Goal: Task Accomplishment & Management: Use online tool/utility

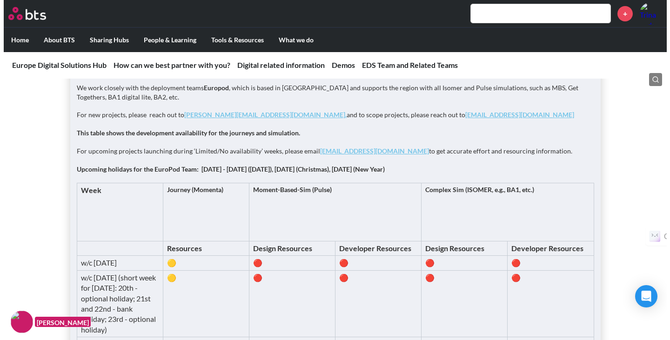
scroll to position [1168, 0]
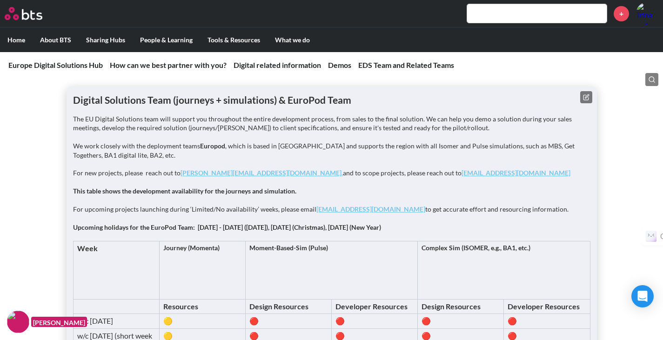
click at [588, 92] on button at bounding box center [586, 97] width 12 height 12
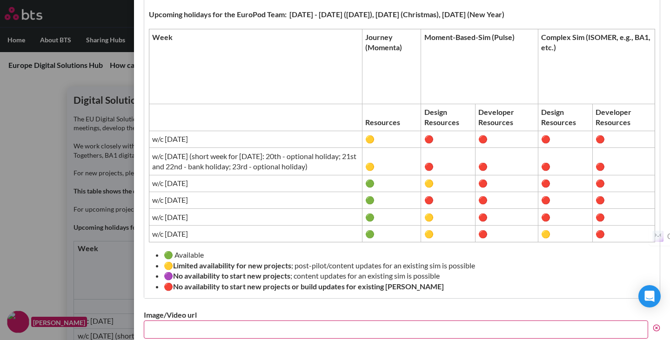
scroll to position [364, 0]
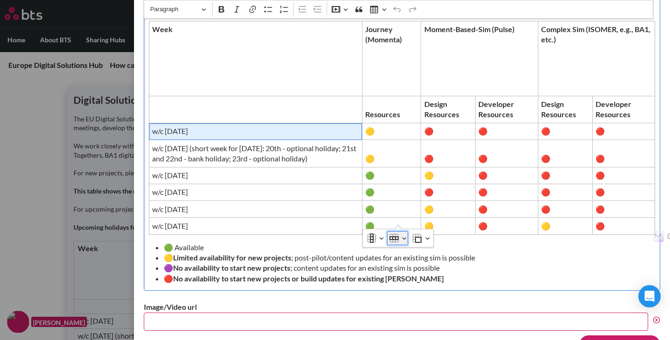
drag, startPoint x: 246, startPoint y: 118, endPoint x: 403, endPoint y: 238, distance: 197.8
click at [403, 238] on button "Row" at bounding box center [397, 238] width 21 height 14
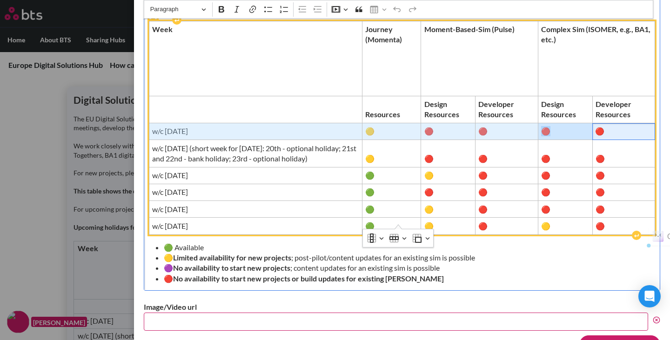
drag, startPoint x: 157, startPoint y: 120, endPoint x: 391, endPoint y: 122, distance: 233.7
click at [607, 123] on tr "w/c 13th October 🟡 🔴 🔴 🔴 🔴" at bounding box center [402, 131] width 506 height 17
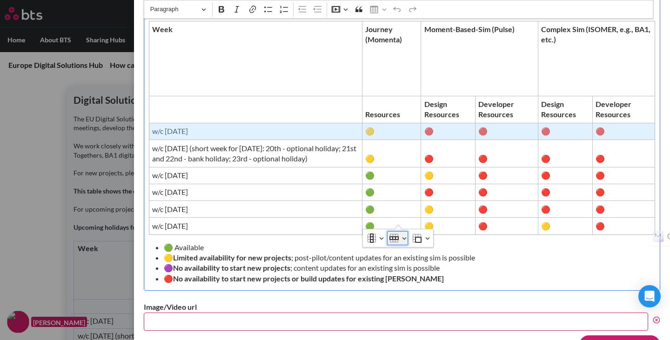
click at [406, 240] on button "Row" at bounding box center [397, 238] width 21 height 14
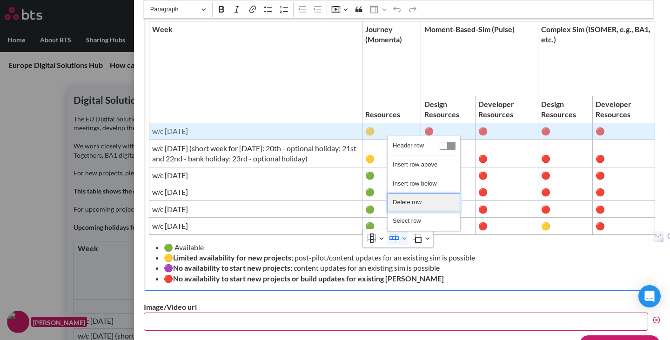
click at [410, 203] on span "Delete row" at bounding box center [407, 202] width 29 height 13
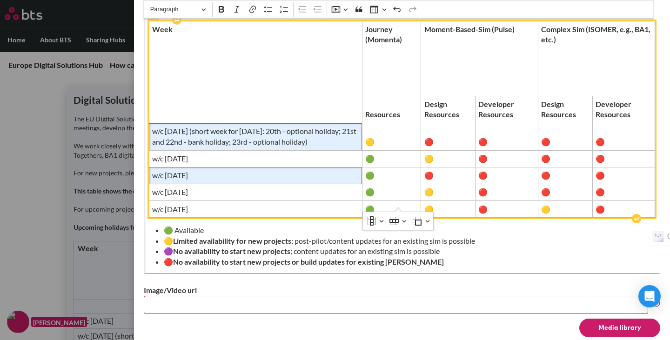
click at [301, 170] on span "w/c [DATE]" at bounding box center [255, 175] width 207 height 10
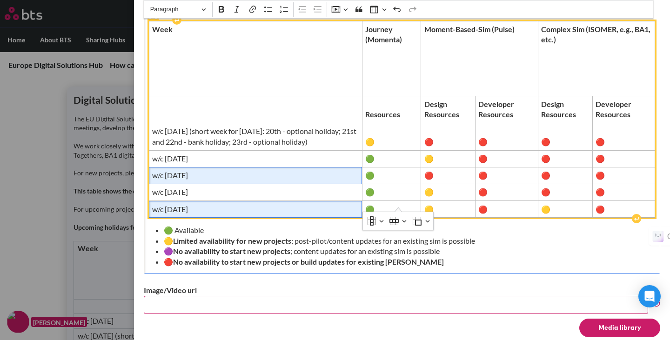
click at [260, 204] on span "w/c 17 November" at bounding box center [255, 209] width 207 height 10
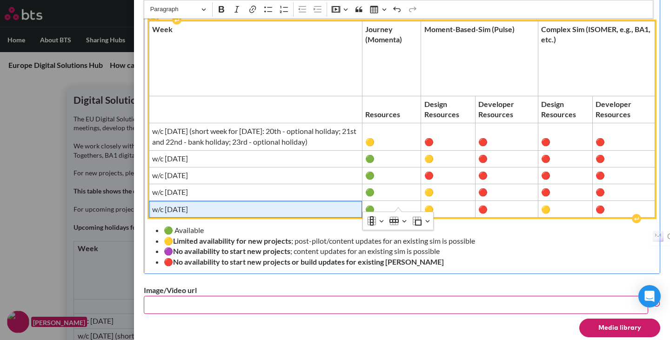
drag, startPoint x: 260, startPoint y: 199, endPoint x: 240, endPoint y: 199, distance: 20.5
click at [240, 204] on span "w/c 17 November" at bounding box center [255, 209] width 207 height 10
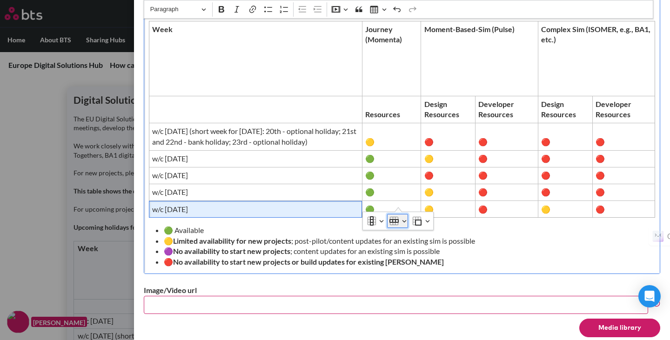
click at [404, 223] on button "Row" at bounding box center [397, 221] width 21 height 14
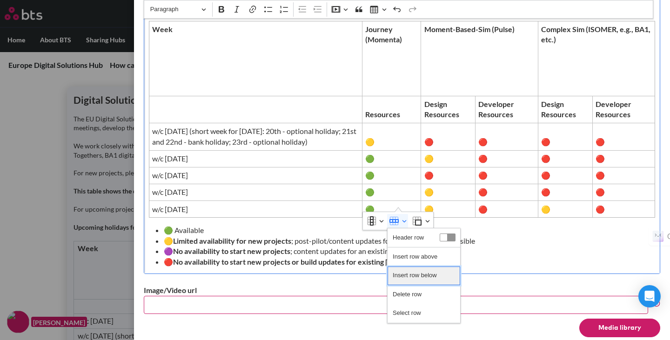
click at [421, 273] on span "Insert row below" at bounding box center [415, 275] width 44 height 13
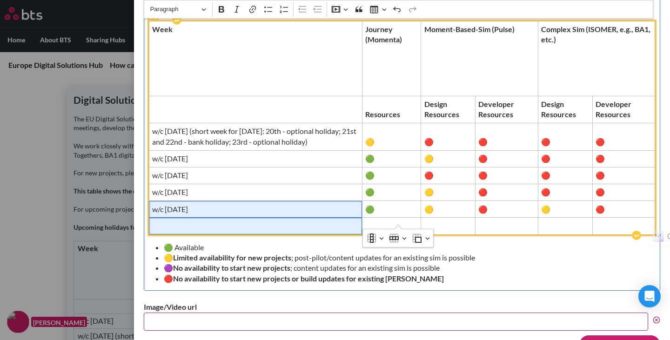
click at [182, 221] on span "Editor editing area: main" at bounding box center [255, 226] width 207 height 10
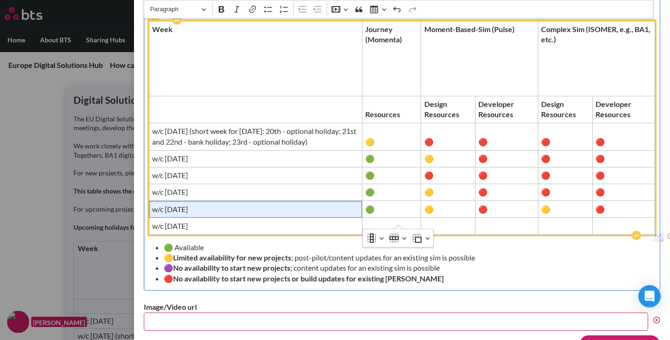
click at [173, 204] on span "w/c 17 November" at bounding box center [255, 209] width 207 height 10
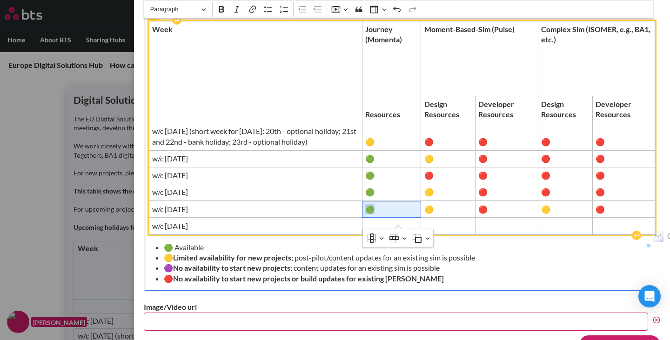
click at [373, 204] on span "🟢" at bounding box center [391, 209] width 52 height 10
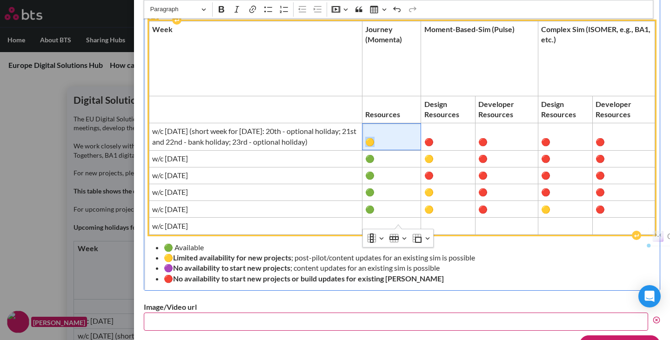
click at [372, 137] on span "🟡" at bounding box center [391, 142] width 52 height 10
copy span "🟡"
drag, startPoint x: 368, startPoint y: 147, endPoint x: 374, endPoint y: 148, distance: 6.1
click at [374, 154] on span "🟢" at bounding box center [391, 159] width 52 height 10
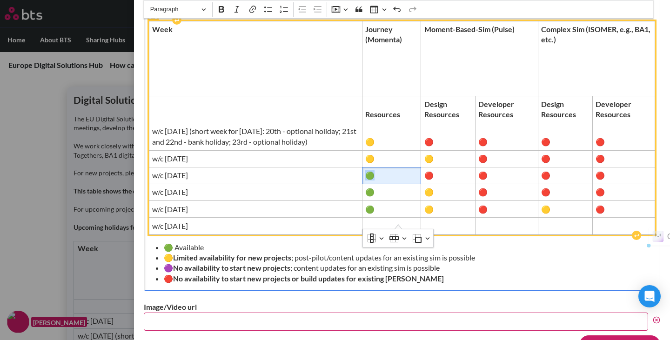
drag, startPoint x: 368, startPoint y: 166, endPoint x: 378, endPoint y: 165, distance: 9.4
click at [378, 170] on span "🟢" at bounding box center [391, 175] width 52 height 10
click at [373, 187] on span "🟢" at bounding box center [391, 192] width 52 height 10
drag, startPoint x: 369, startPoint y: 197, endPoint x: 375, endPoint y: 197, distance: 6.5
click at [375, 204] on span "🟢" at bounding box center [391, 209] width 52 height 10
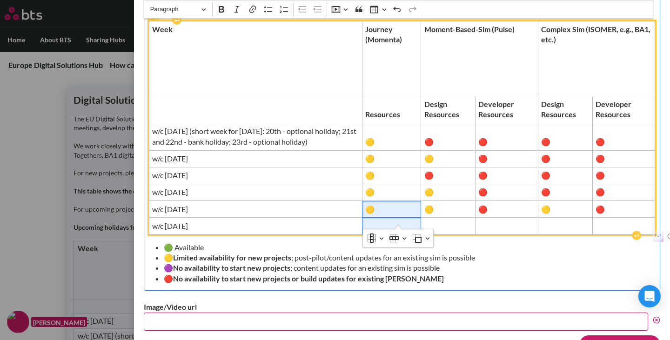
click at [375, 221] on span "Editor editing area: main" at bounding box center [391, 226] width 52 height 10
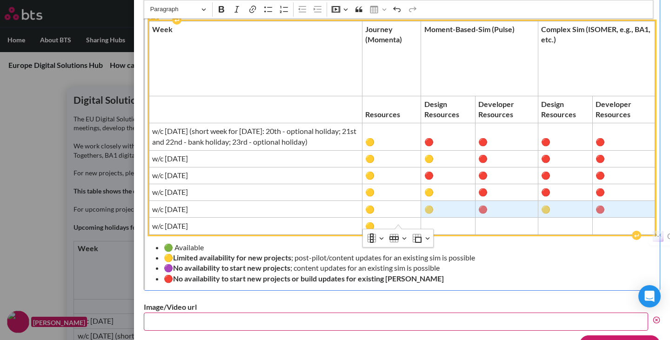
drag, startPoint x: 429, startPoint y: 198, endPoint x: 590, endPoint y: 196, distance: 161.1
click at [590, 201] on tr "w/c 17th November 🟡 🟡 🔴 🟡 🔴" at bounding box center [402, 209] width 506 height 17
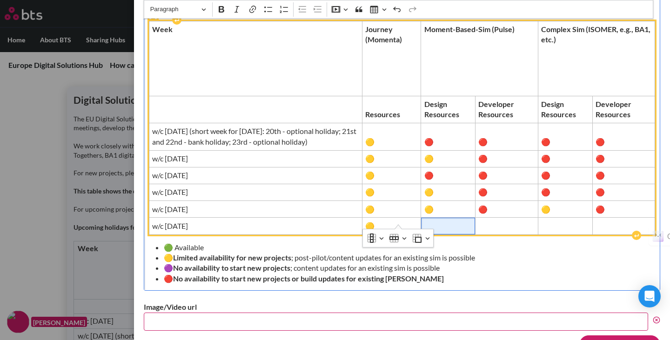
click at [458, 221] on span "Editor editing area: main" at bounding box center [449, 226] width 48 height 10
click at [485, 204] on span "🔴" at bounding box center [507, 209] width 56 height 10
copy span "🔴"
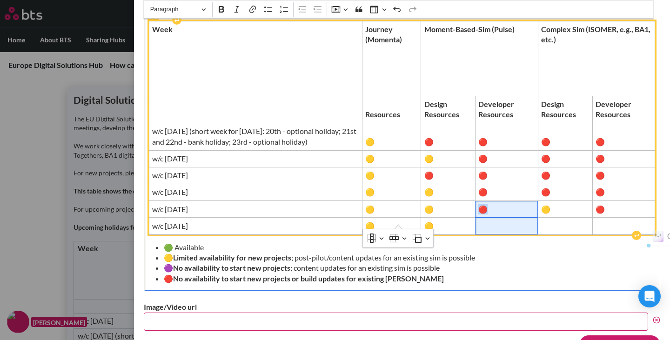
click at [488, 221] on span "Editor editing area: main" at bounding box center [507, 226] width 56 height 10
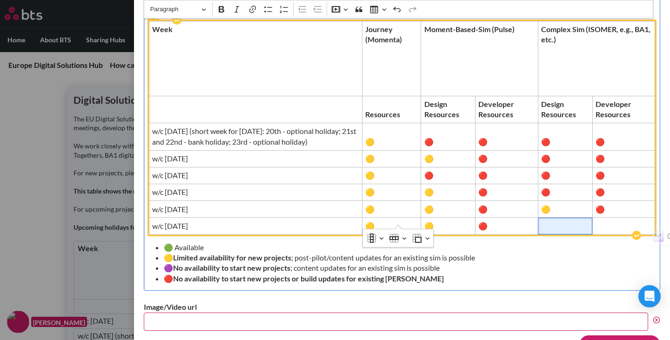
click at [556, 221] on span "Editor editing area: main" at bounding box center [565, 226] width 48 height 10
click at [604, 221] on span "Editor editing area: main" at bounding box center [623, 226] width 57 height 10
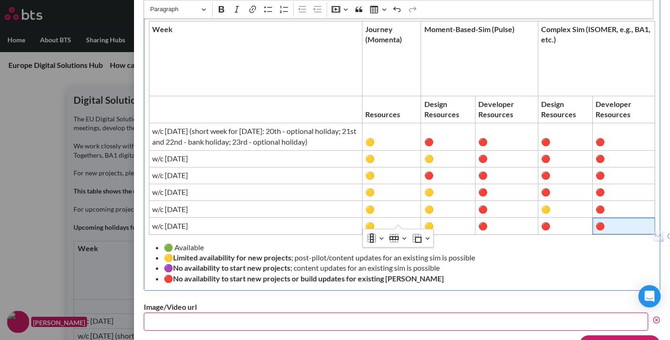
click at [543, 253] on li "🟡 Limited availability for new projects ; post-pilot/content updates for an exi…" at bounding box center [406, 258] width 485 height 10
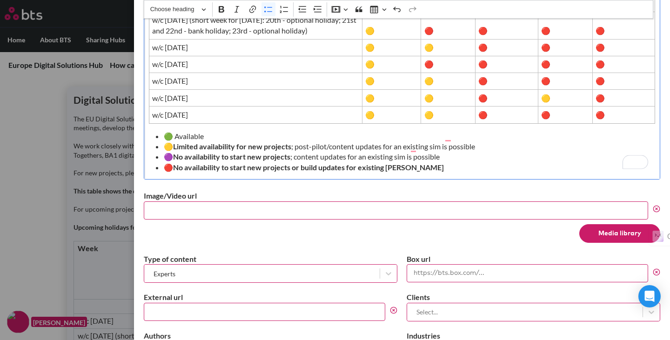
scroll to position [0, 0]
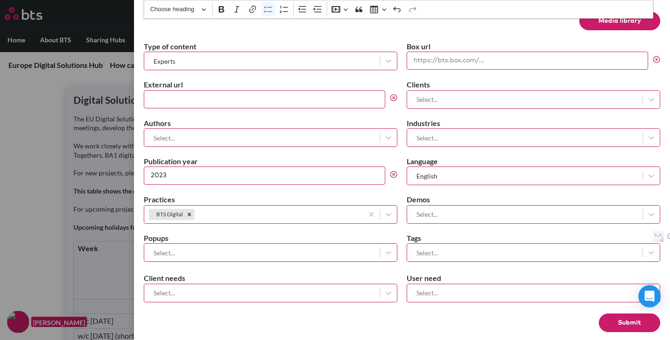
click at [607, 314] on button "Submit" at bounding box center [629, 323] width 61 height 19
